Goal: Task Accomplishment & Management: Use online tool/utility

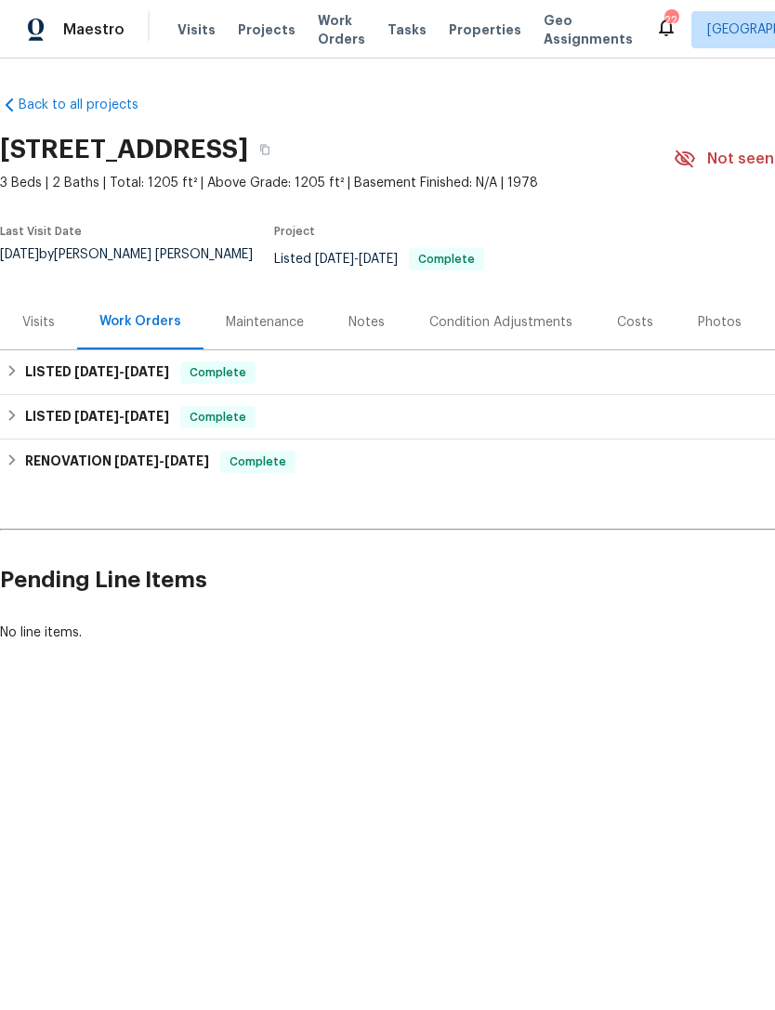
click at [470, 39] on span "Properties" at bounding box center [485, 29] width 72 height 19
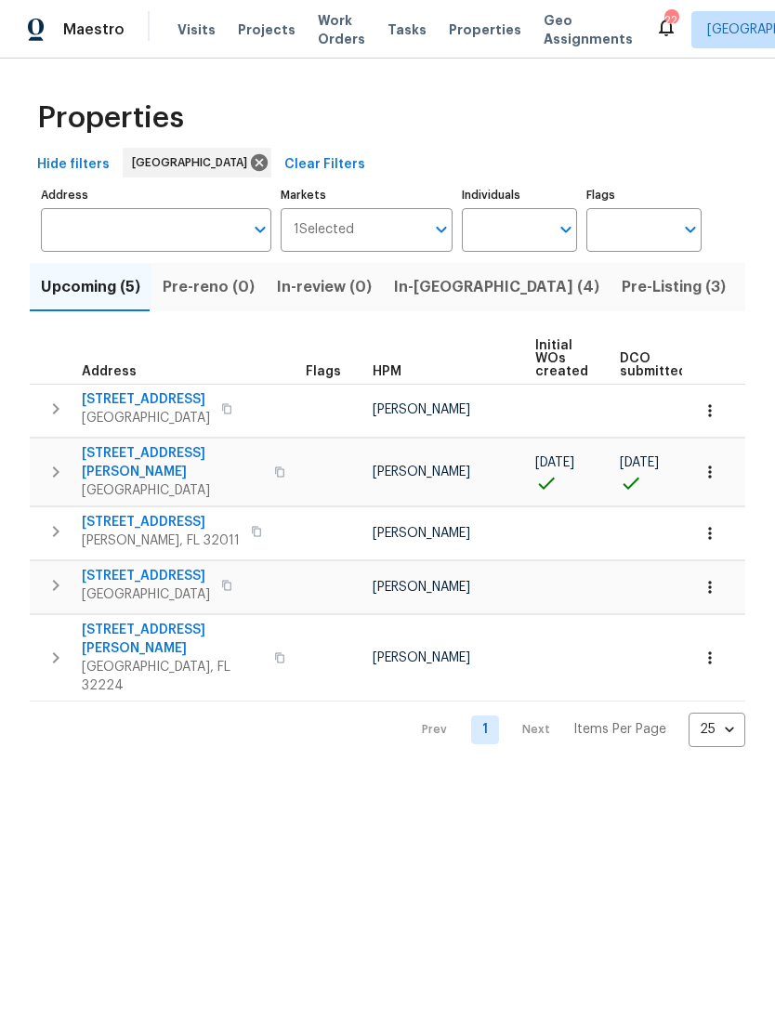
click at [434, 300] on span "In-reno (4)" at bounding box center [496, 287] width 205 height 26
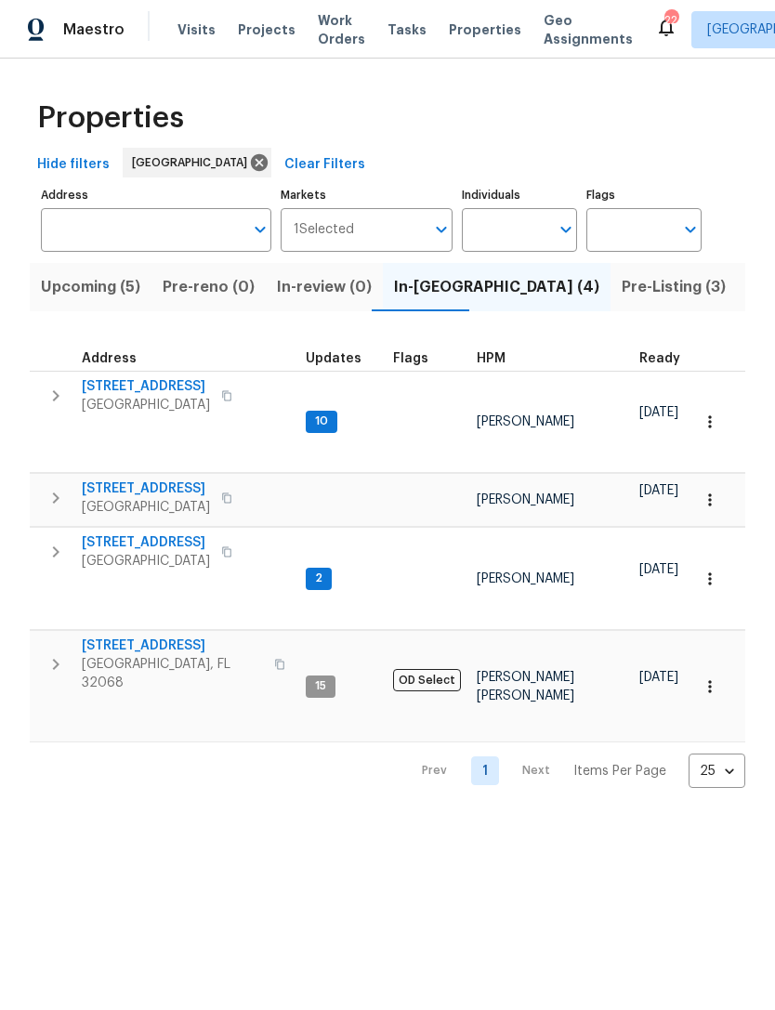
click at [114, 640] on span "2070 Tickford St" at bounding box center [172, 645] width 181 height 19
click at [208, 252] on input "Address" at bounding box center [142, 230] width 202 height 44
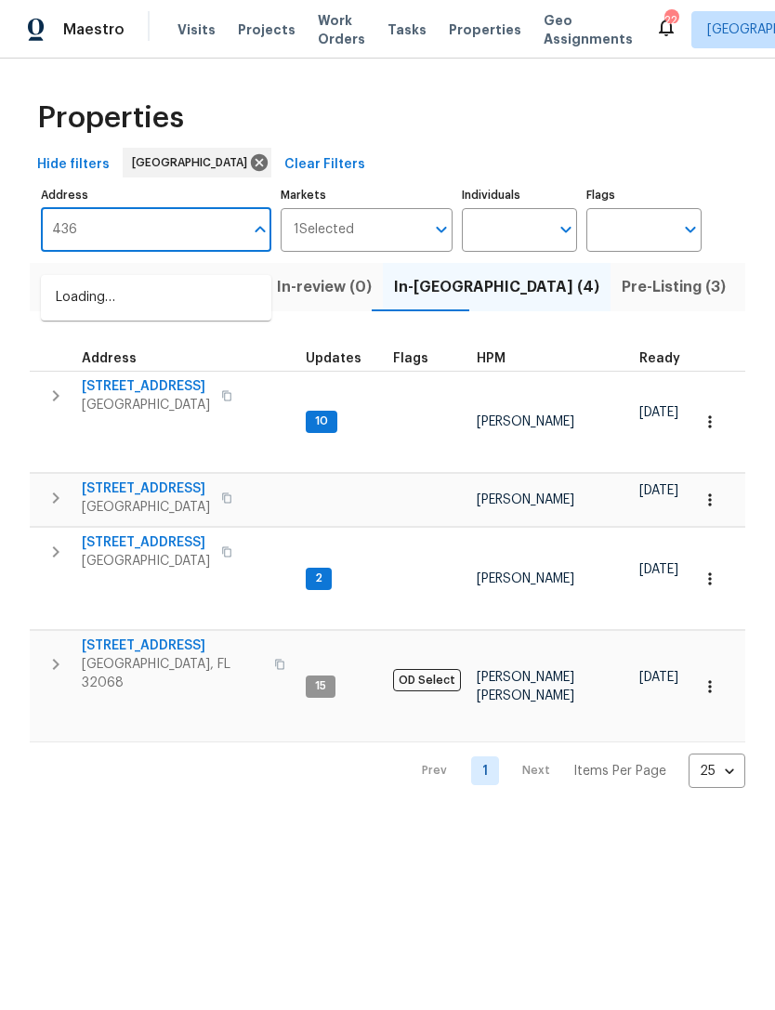
type input "4360"
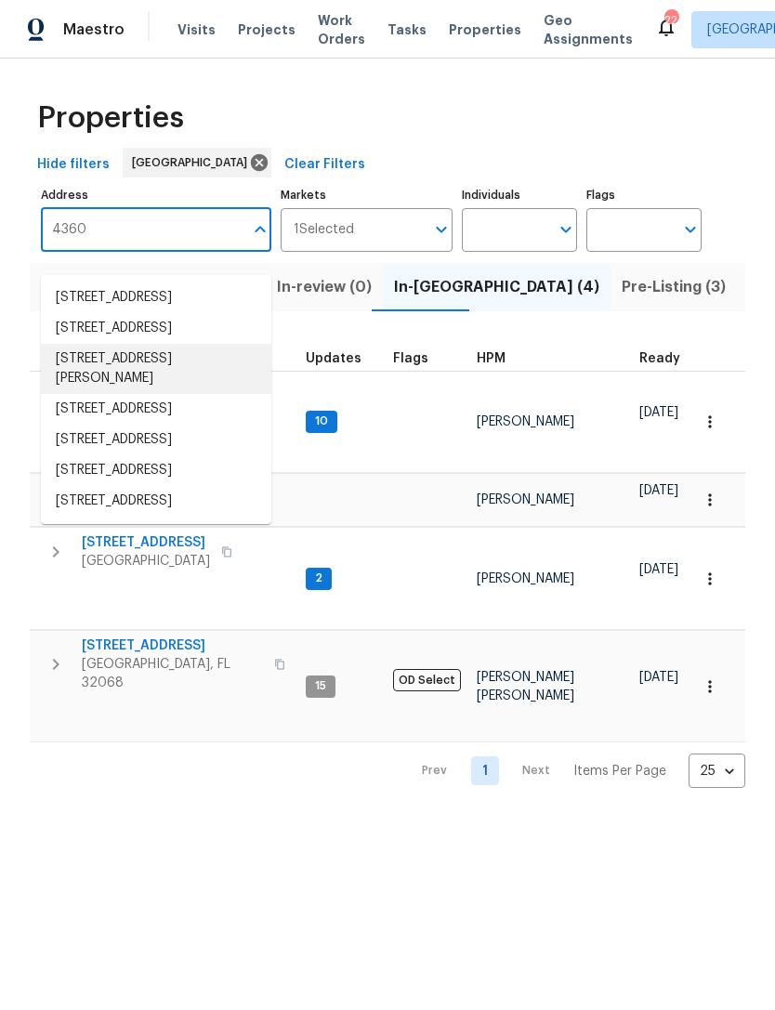
click at [116, 394] on li "4360 Palmer Ave Jacksonville FL 32210" at bounding box center [156, 369] width 230 height 50
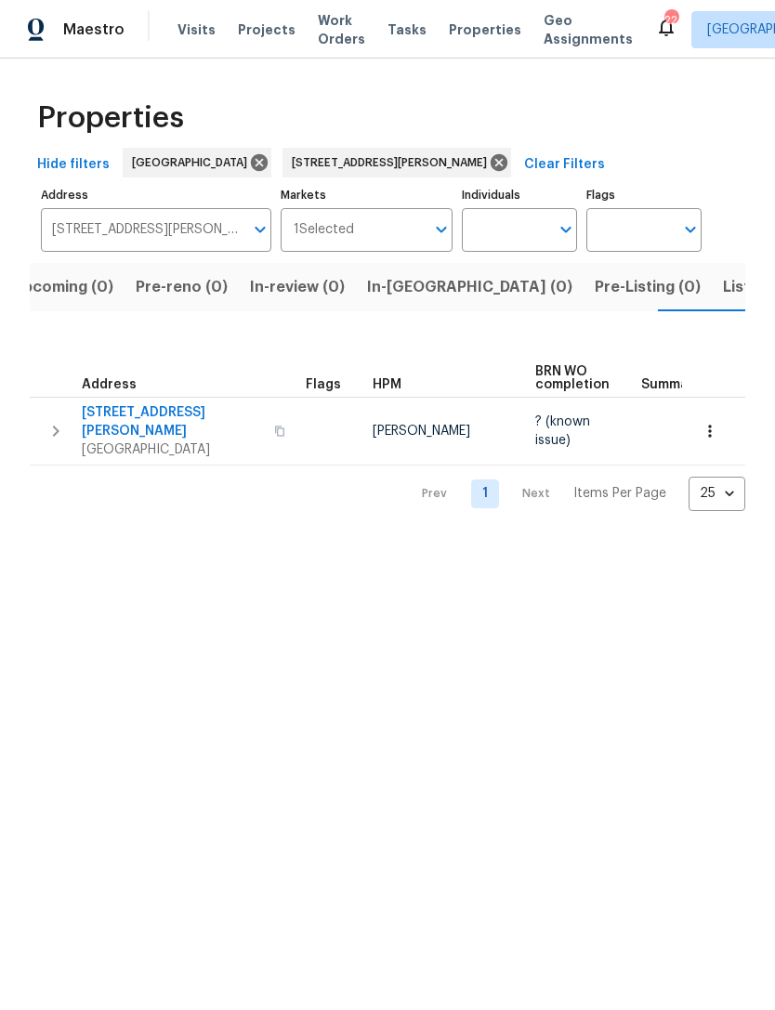
scroll to position [0, 30]
click at [138, 438] on span "4360 Palmer Ave" at bounding box center [172, 421] width 181 height 37
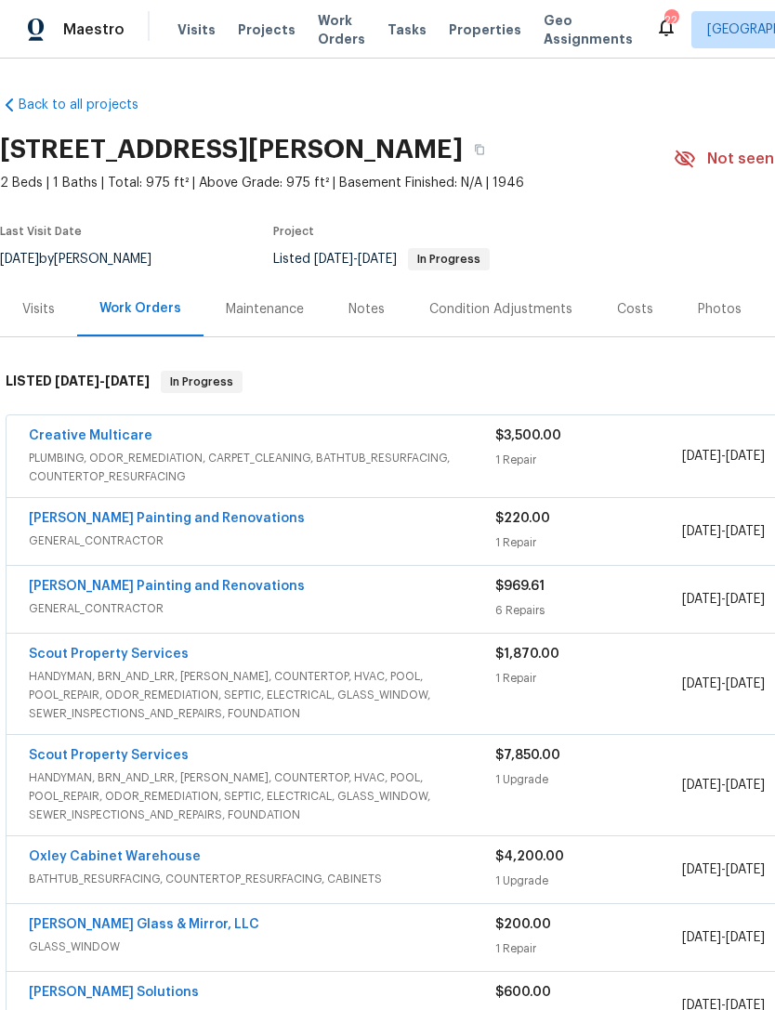
click at [101, 442] on link "Creative Multicare" at bounding box center [91, 435] width 124 height 13
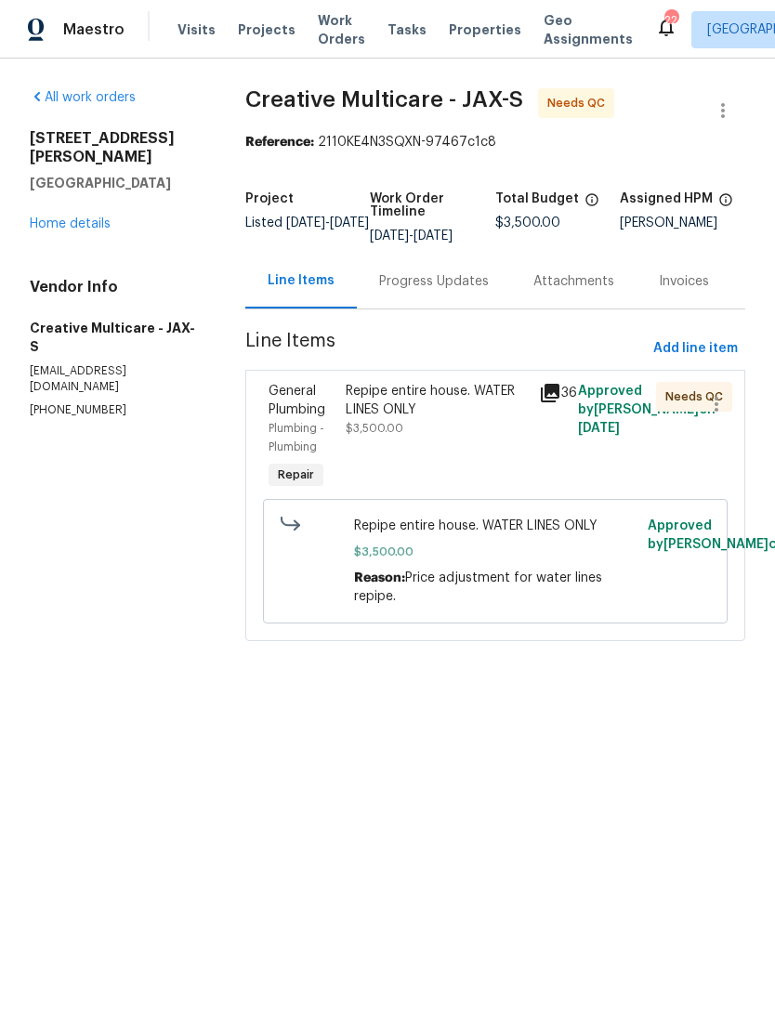
click at [452, 291] on div "Progress Updates" at bounding box center [434, 281] width 110 height 19
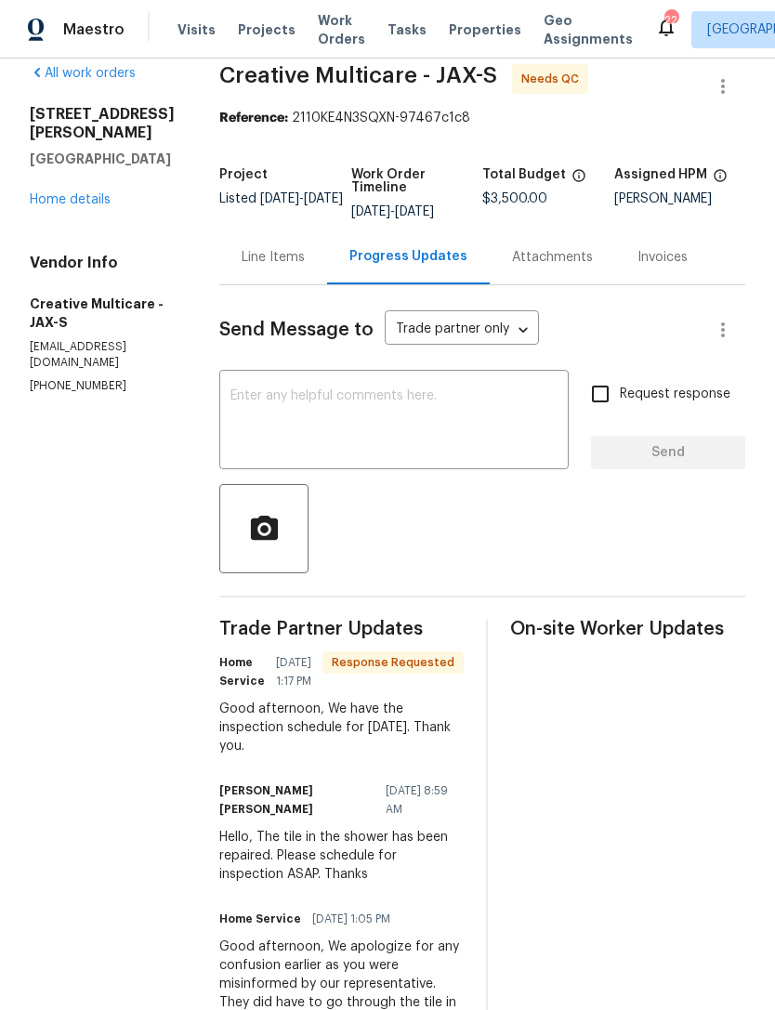
scroll to position [56, 0]
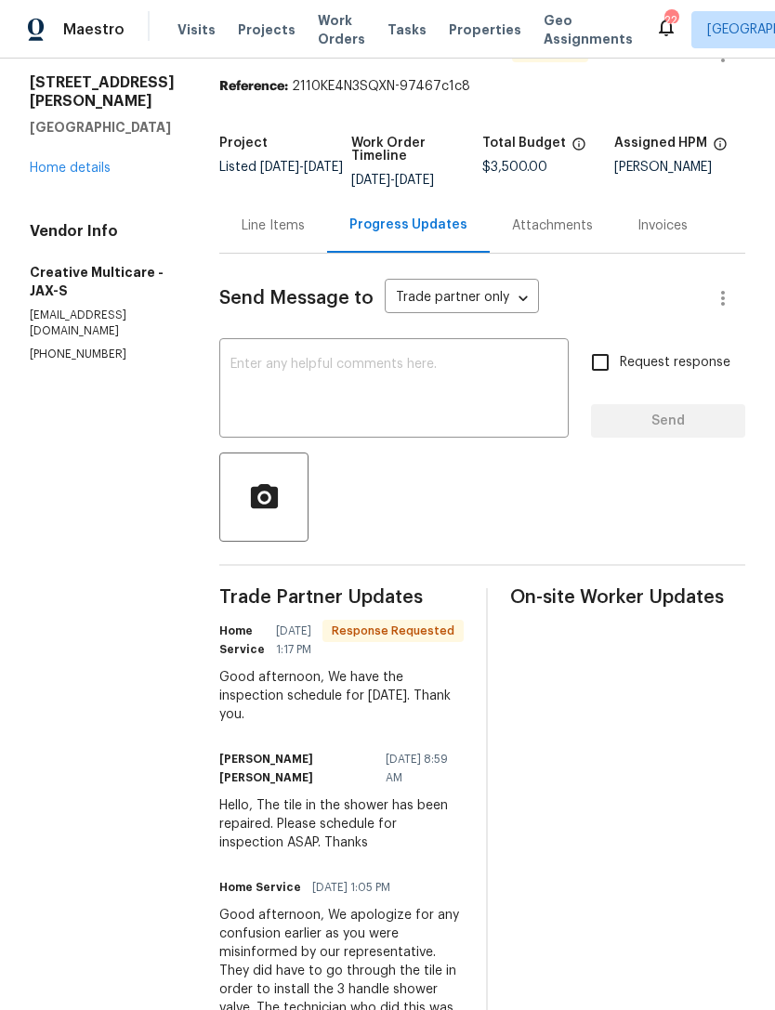
click at [516, 421] on textarea at bounding box center [393, 390] width 327 height 65
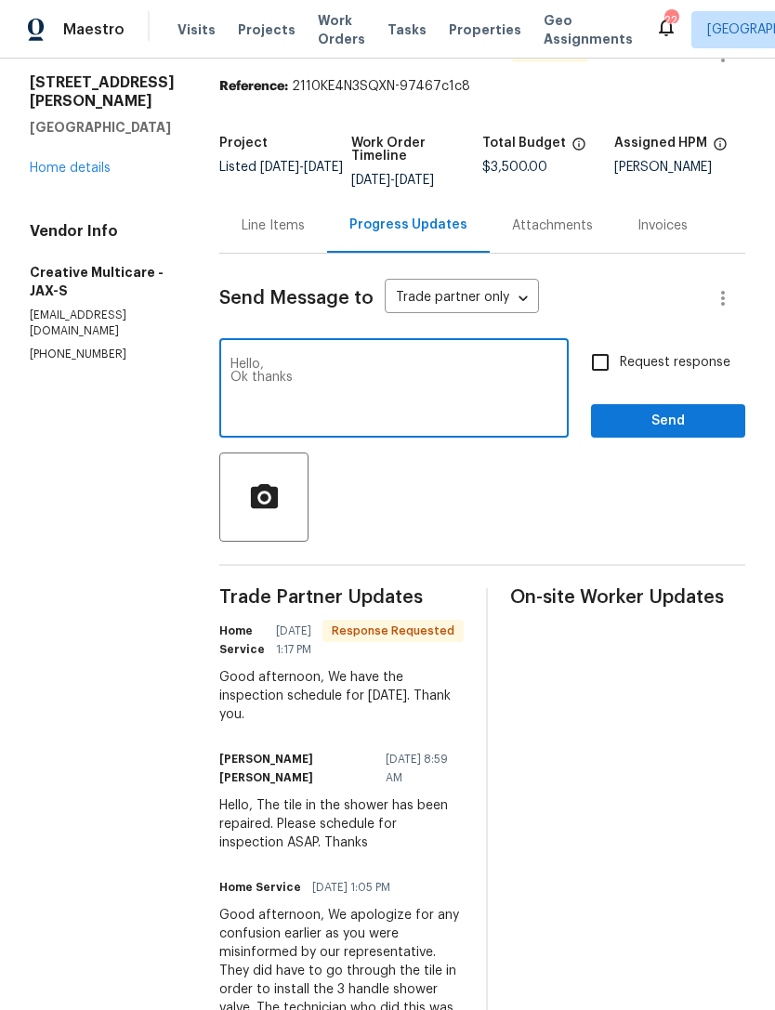
type textarea "Hello, Ok thanks"
click at [67, 172] on link "Home details" at bounding box center [70, 168] width 81 height 13
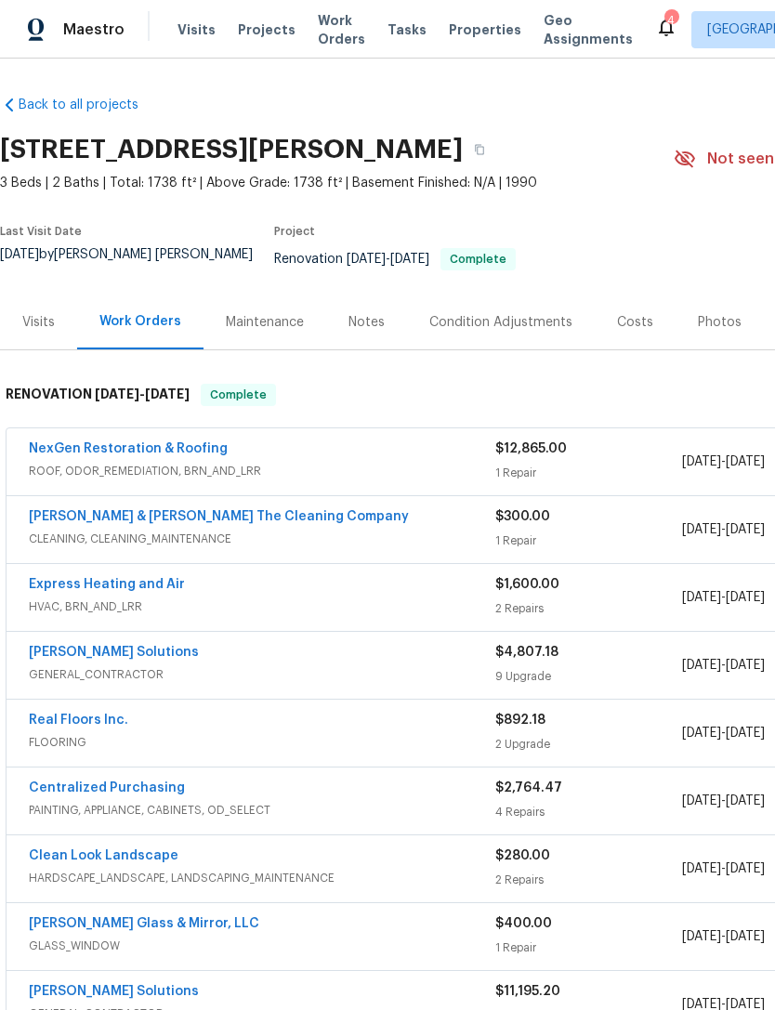
click at [458, 35] on span "Properties" at bounding box center [485, 29] width 72 height 19
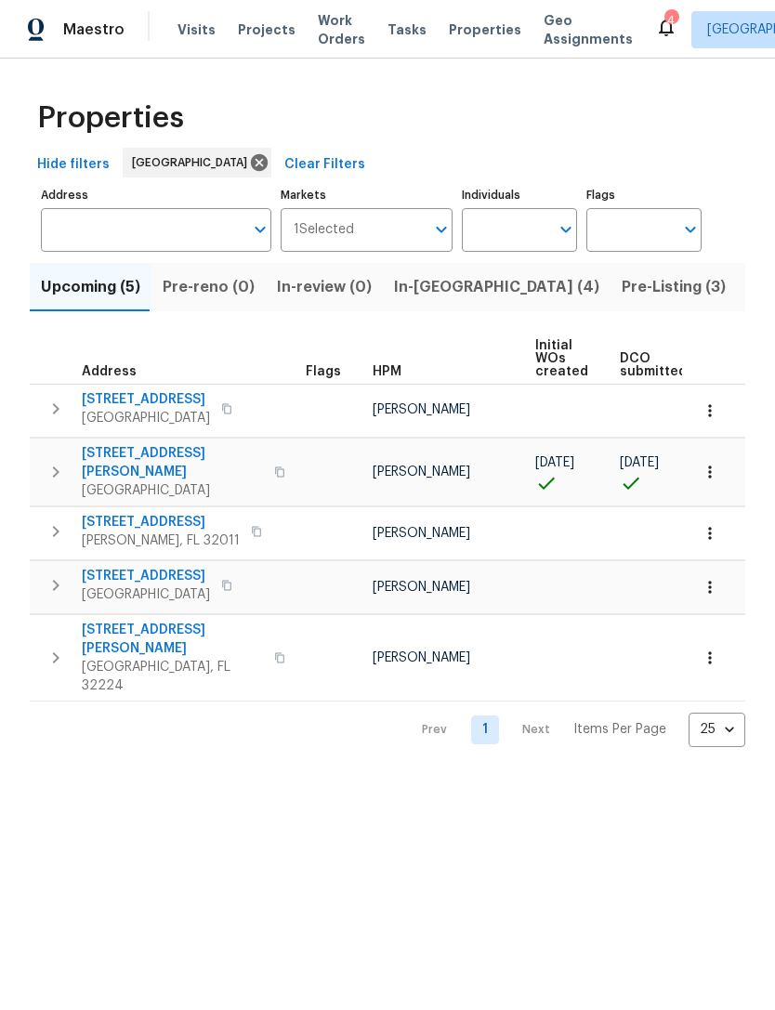
click at [736, 311] on button "Listed (84)" at bounding box center [788, 287] width 104 height 48
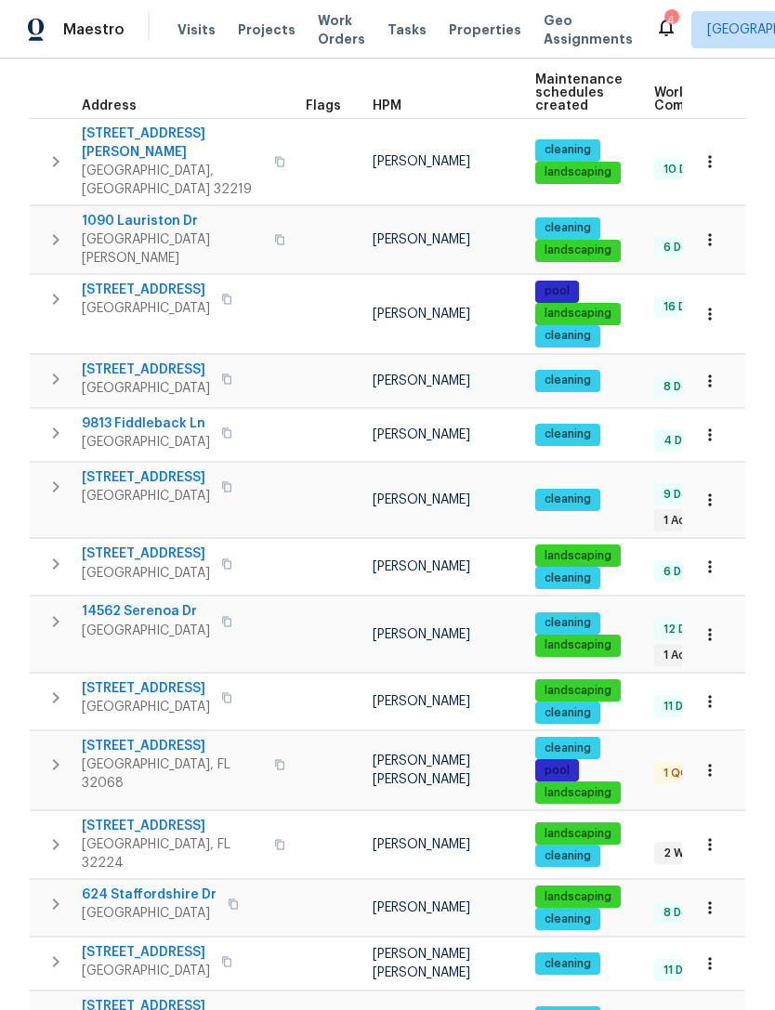
scroll to position [303, 0]
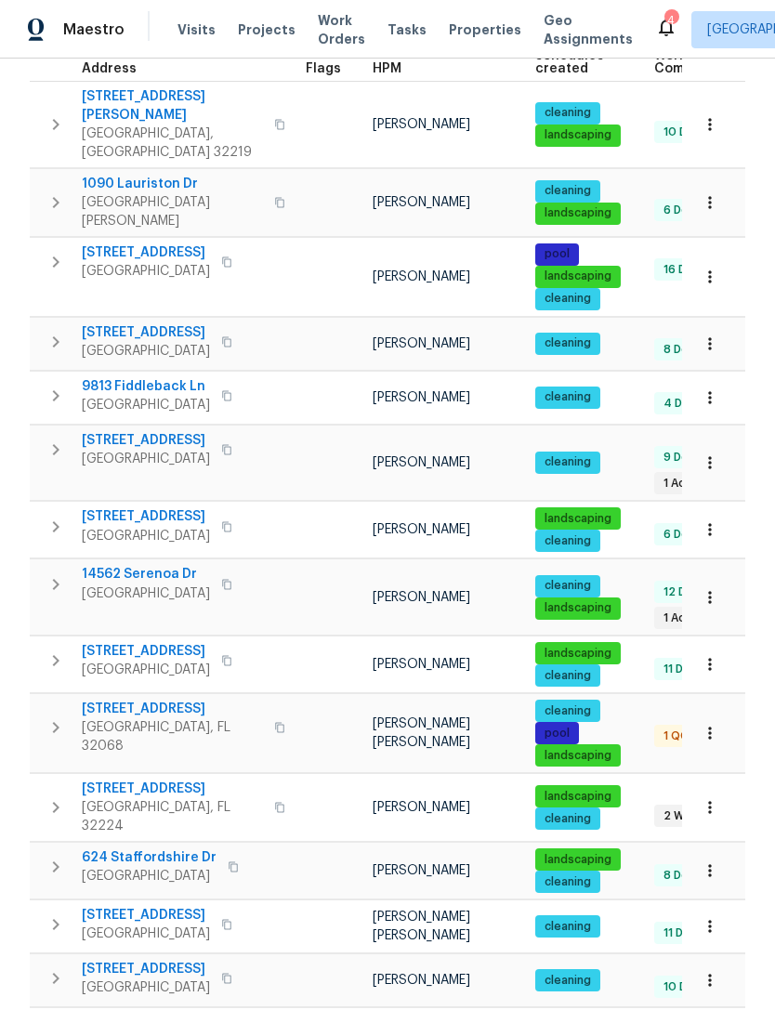
click at [133, 699] on span "[STREET_ADDRESS]" at bounding box center [172, 708] width 181 height 19
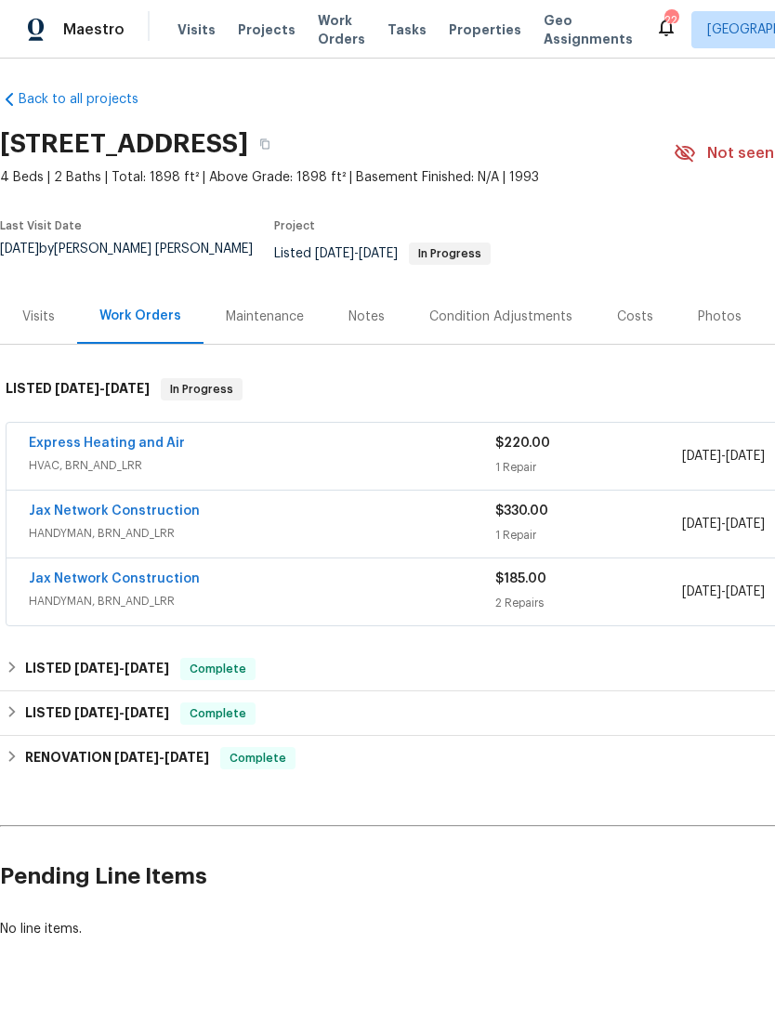
scroll to position [6, 0]
click at [88, 450] on link "Express Heating and Air" at bounding box center [107, 442] width 156 height 13
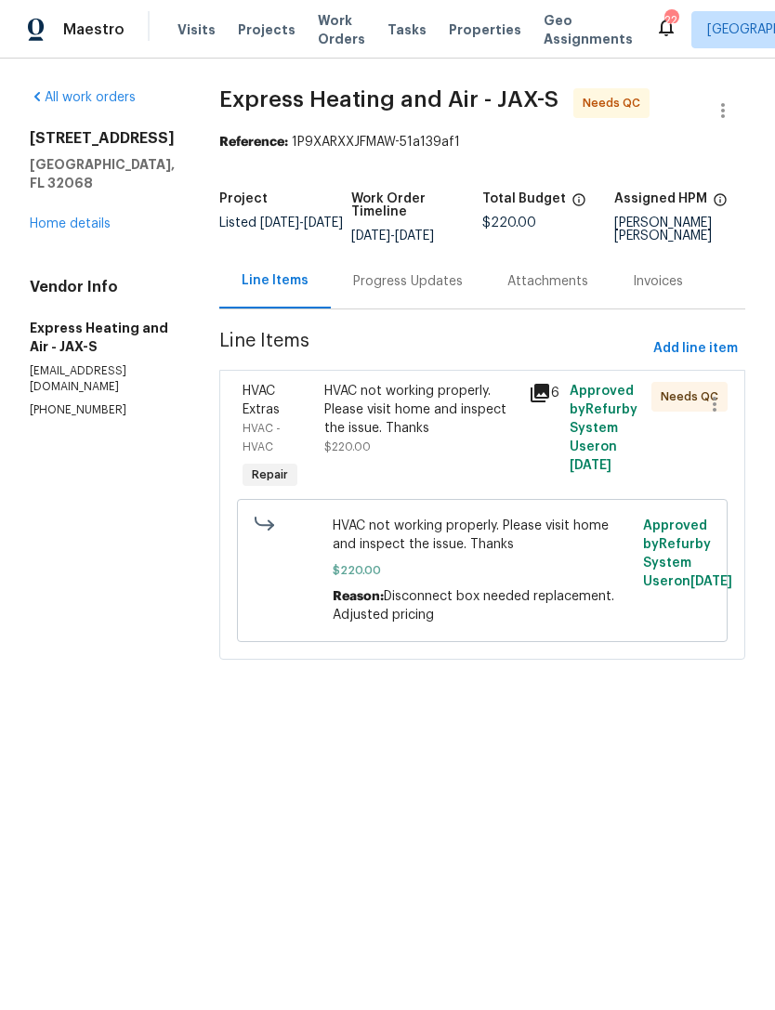
click at [445, 426] on div "HVAC not working properly. Please visit home and inspect the issue. Thanks" at bounding box center [420, 410] width 193 height 56
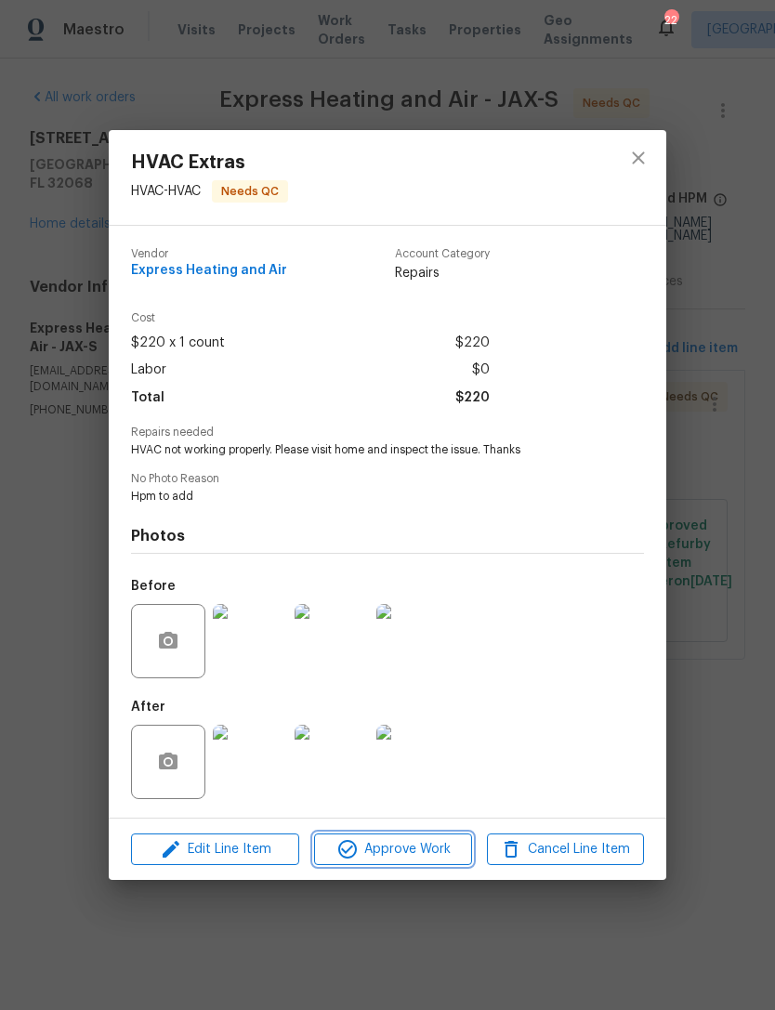
click at [413, 847] on span "Approve Work" at bounding box center [392, 849] width 146 height 23
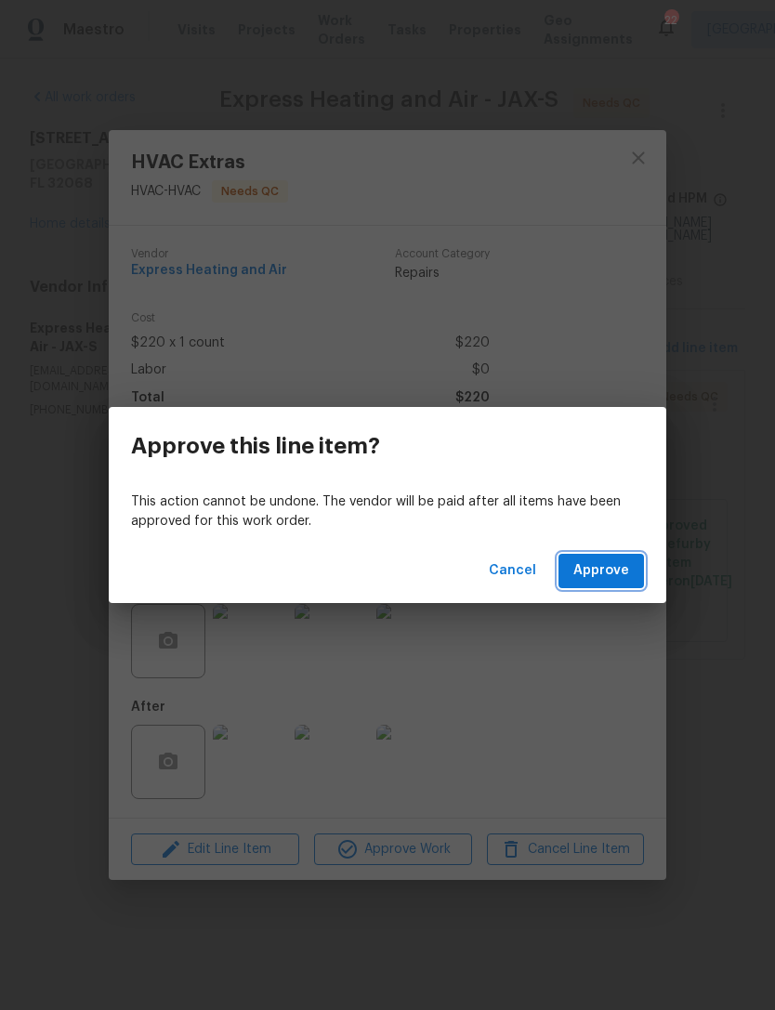
click at [612, 580] on span "Approve" at bounding box center [601, 570] width 56 height 23
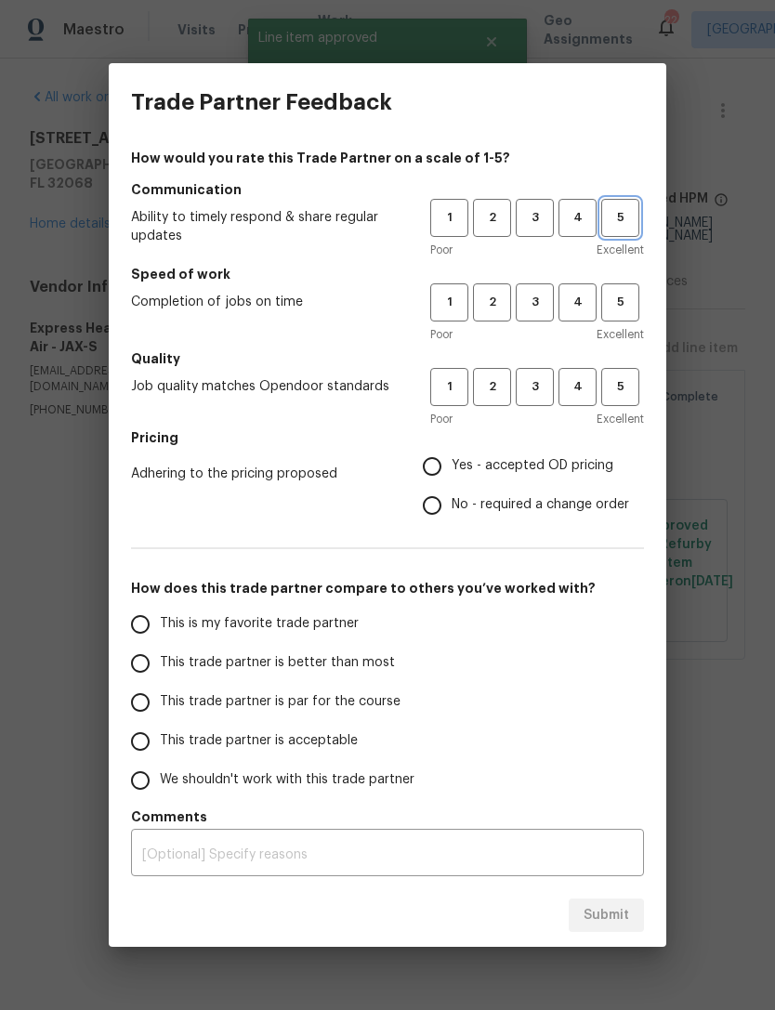
click at [616, 218] on span "5" at bounding box center [620, 217] width 34 height 21
click at [577, 302] on span "4" at bounding box center [577, 302] width 34 height 21
click at [572, 389] on span "4" at bounding box center [577, 386] width 34 height 21
click at [541, 476] on span "Yes - accepted OD pricing" at bounding box center [532, 466] width 162 height 20
click at [451, 476] on input "Yes - accepted OD pricing" at bounding box center [431, 466] width 39 height 39
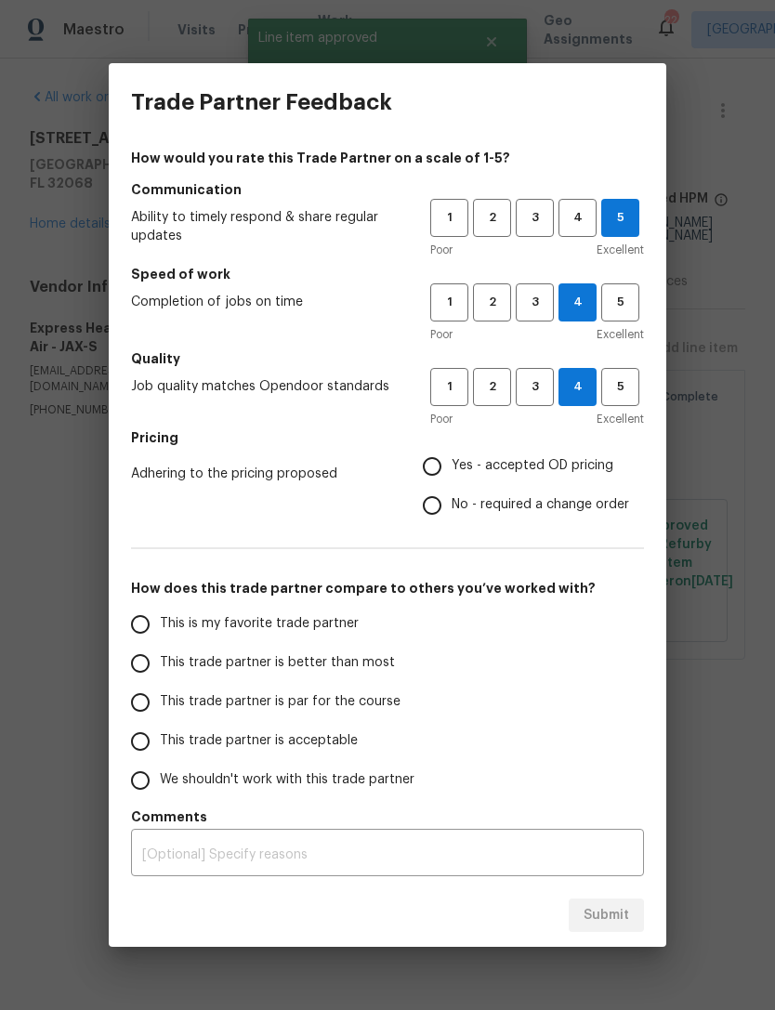
radio input "true"
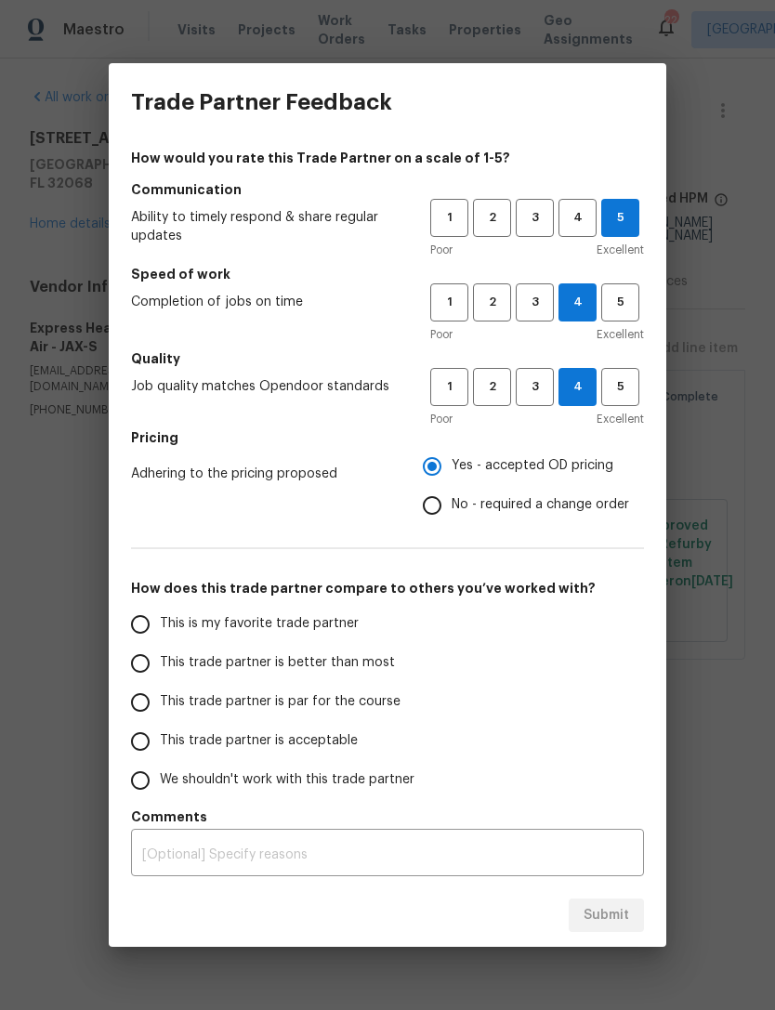
click at [370, 707] on span "This trade partner is par for the course" at bounding box center [280, 702] width 241 height 20
click at [160, 707] on input "This trade partner is par for the course" at bounding box center [140, 702] width 39 height 39
click at [615, 905] on span "Submit" at bounding box center [606, 915] width 46 height 23
radio input "true"
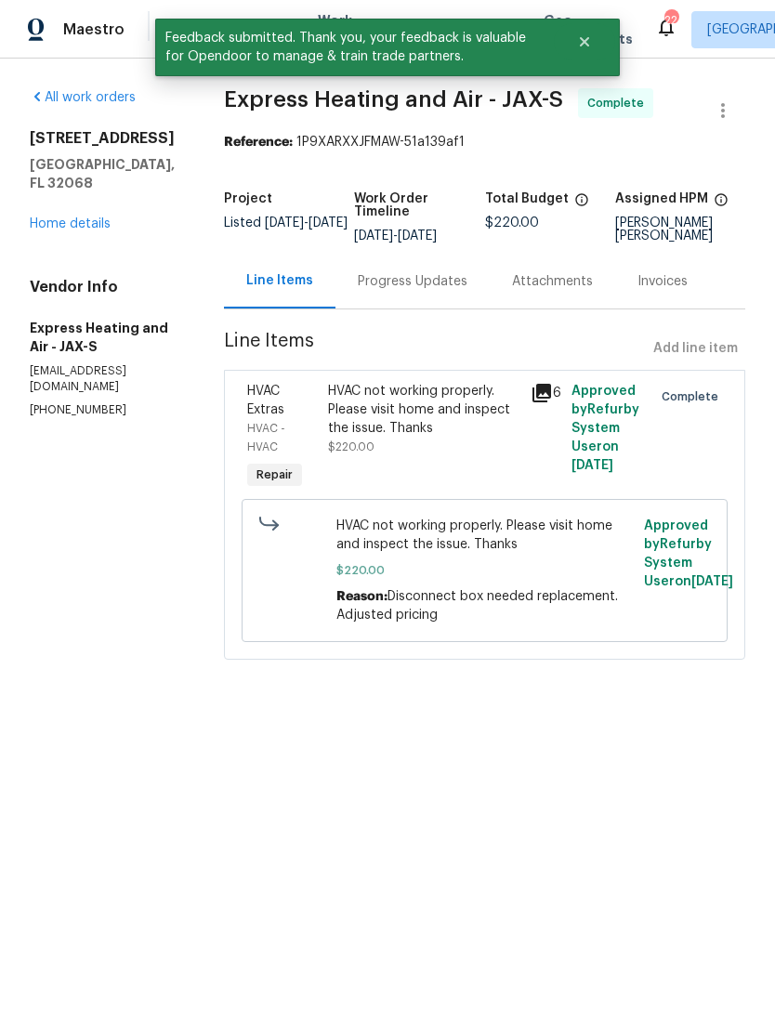
click at [61, 228] on link "Home details" at bounding box center [70, 223] width 81 height 13
